Goal: Information Seeking & Learning: Find specific fact

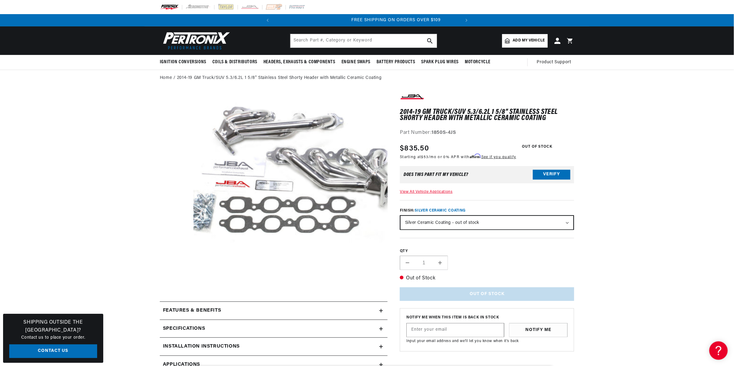
scroll to position [0, 186]
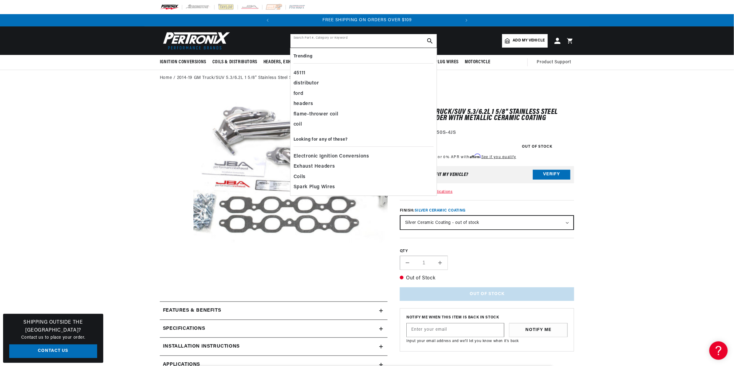
click at [311, 37] on input "text" at bounding box center [363, 41] width 146 height 14
paste input "40-302202"
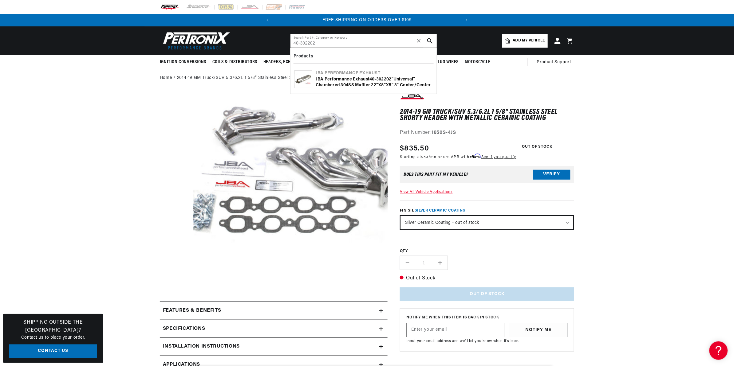
type input "40-302202"
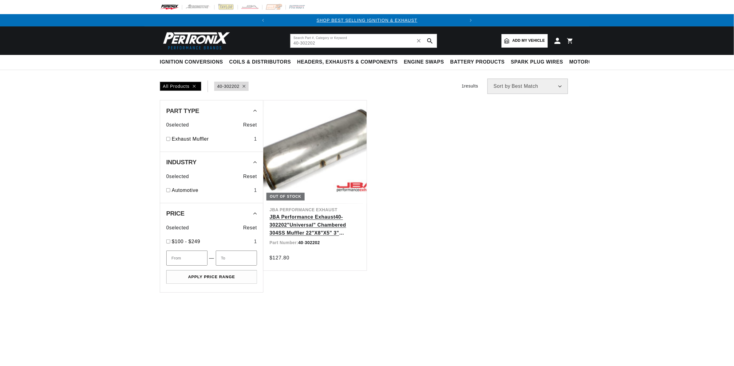
click at [290, 213] on link "JBA Performance Exhaust 40 - 302202 "Universal" Chambered 304SS Muffler 22"X8"X…" at bounding box center [314, 225] width 91 height 24
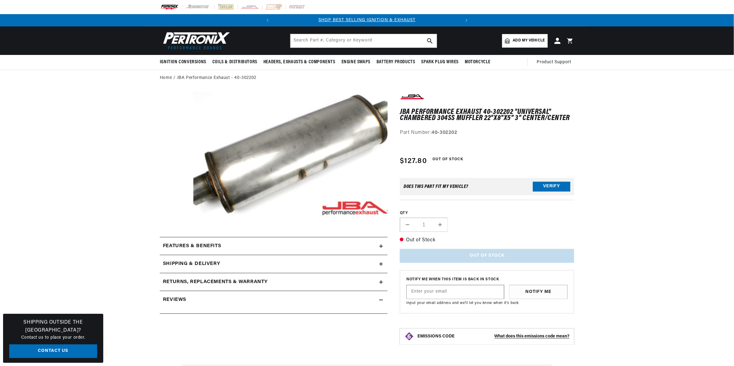
click at [174, 235] on button "Open media 1 in modal" at bounding box center [174, 235] width 0 height 0
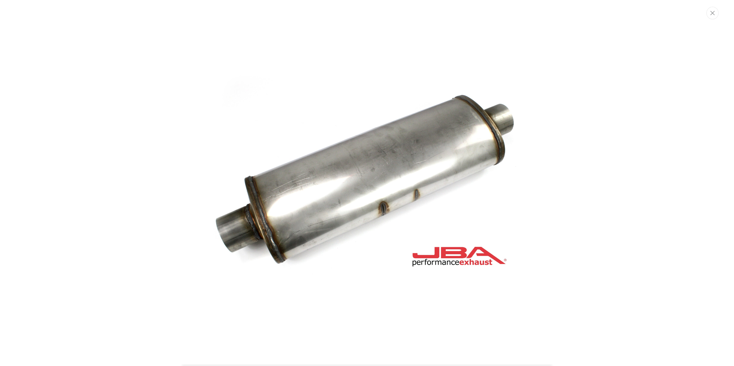
scroll to position [0, 186]
click at [714, 16] on button "Close" at bounding box center [713, 13] width 12 height 13
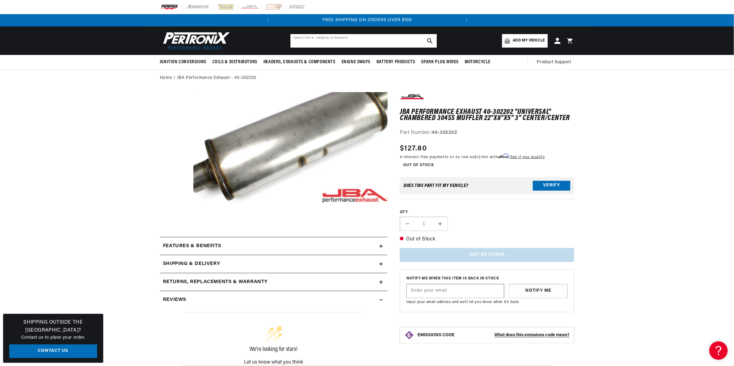
click at [376, 36] on input "text" at bounding box center [363, 41] width 146 height 14
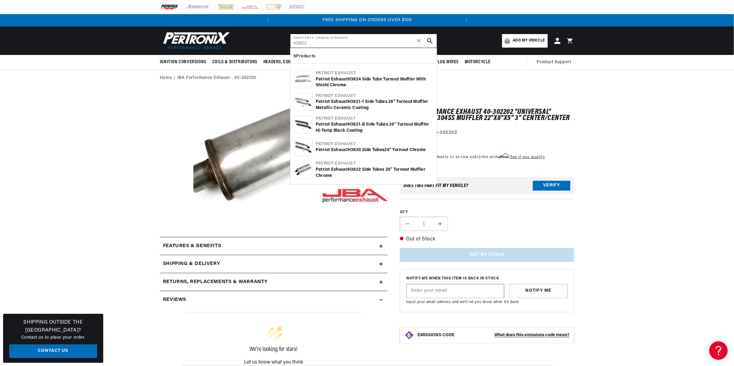
type input "H3822"
